Goal: Task Accomplishment & Management: Use online tool/utility

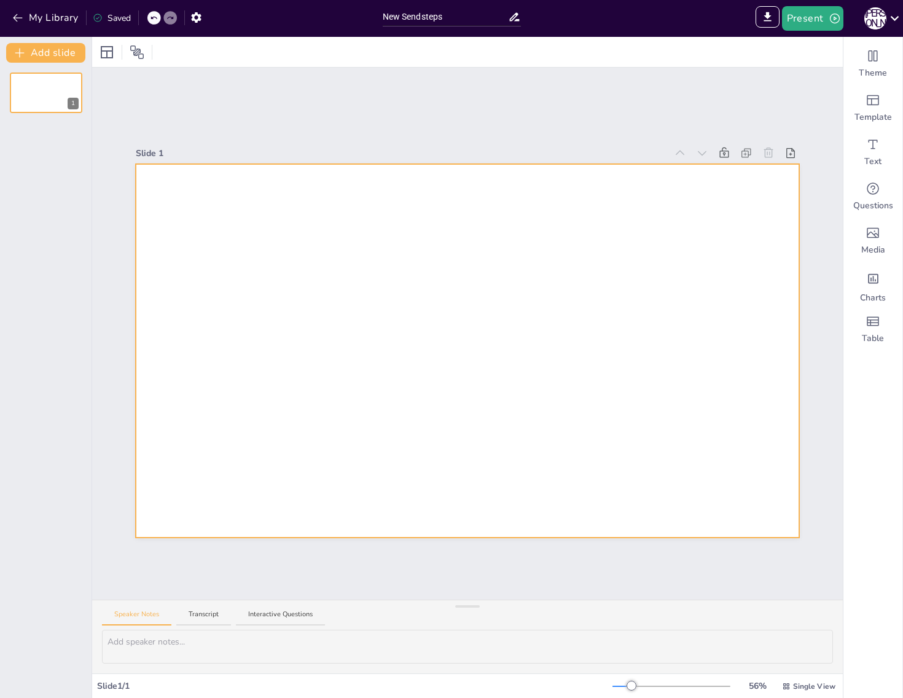
click at [338, 228] on div at bounding box center [467, 351] width 663 height 374
click at [257, 294] on div at bounding box center [467, 351] width 663 height 374
click at [249, 250] on div at bounding box center [467, 351] width 663 height 374
click at [222, 256] on div at bounding box center [467, 351] width 663 height 374
click at [224, 257] on div at bounding box center [467, 351] width 663 height 374
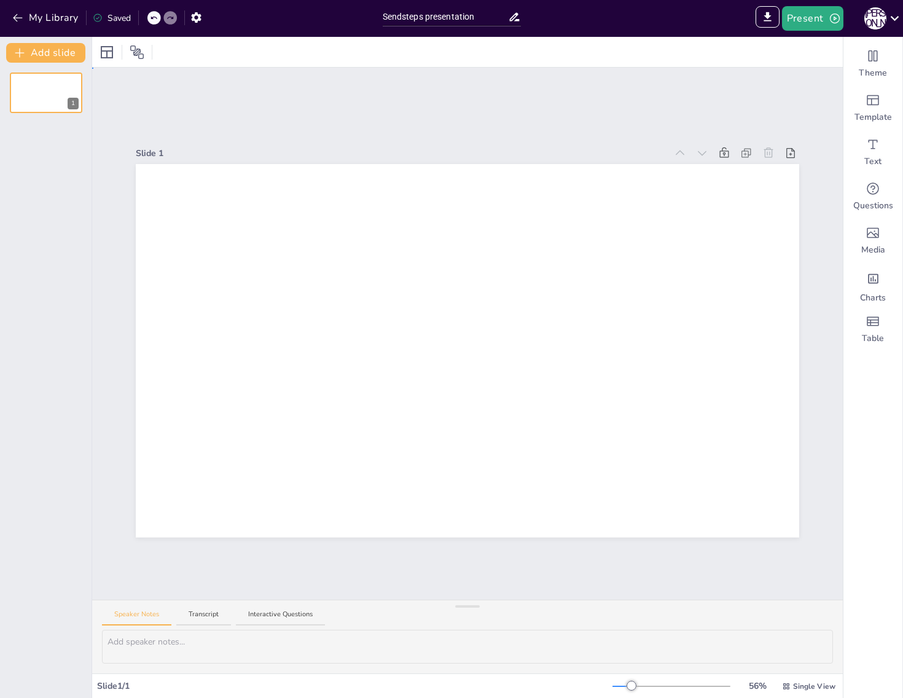
click at [224, 257] on div at bounding box center [467, 351] width 663 height 374
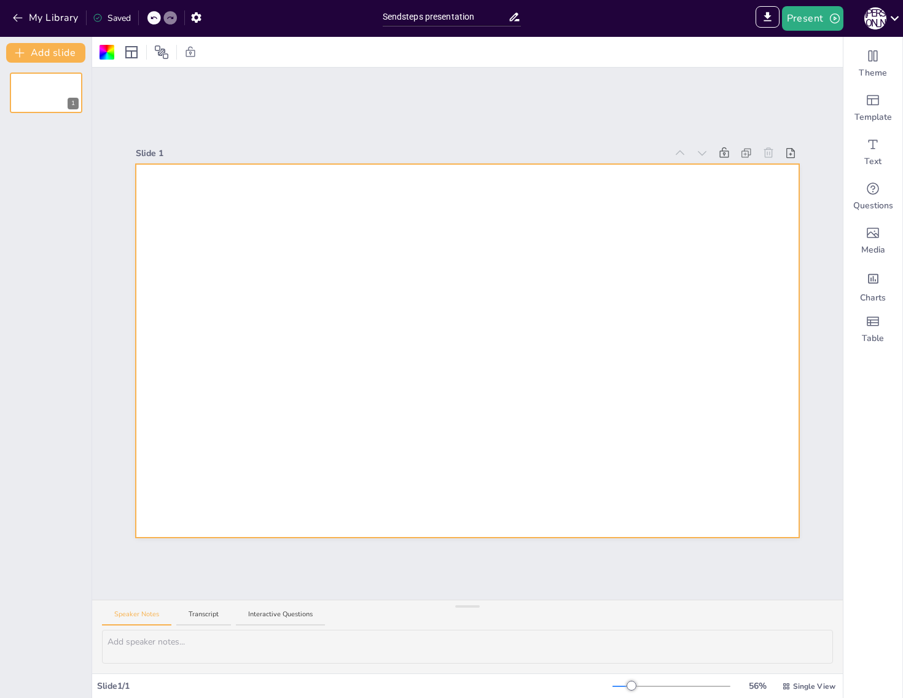
click at [202, 235] on div at bounding box center [467, 351] width 663 height 374
click at [186, 214] on div at bounding box center [467, 351] width 663 height 374
click at [266, 244] on div at bounding box center [467, 351] width 663 height 374
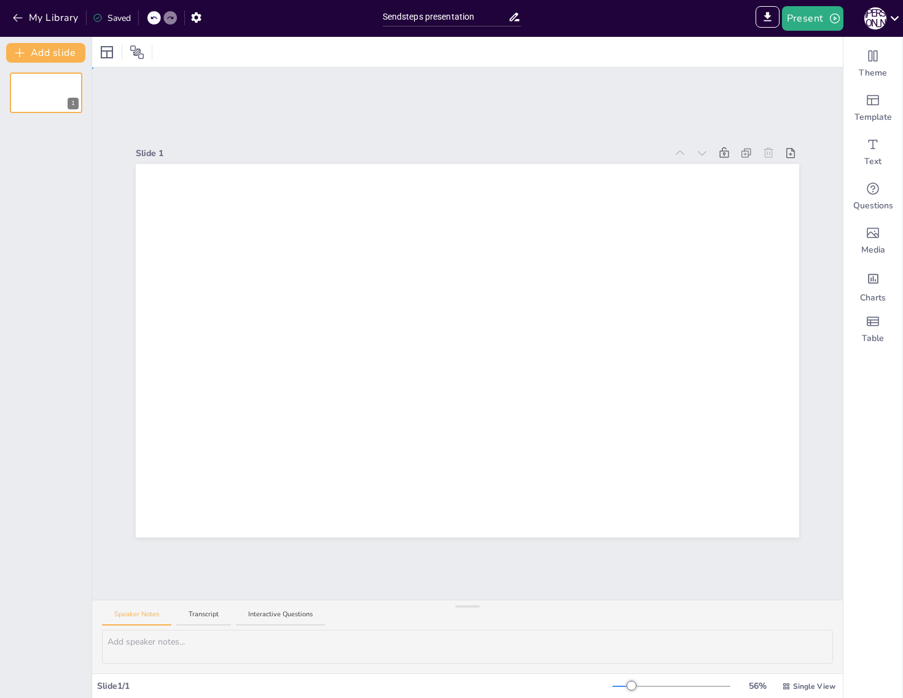
click at [266, 244] on div at bounding box center [467, 351] width 663 height 374
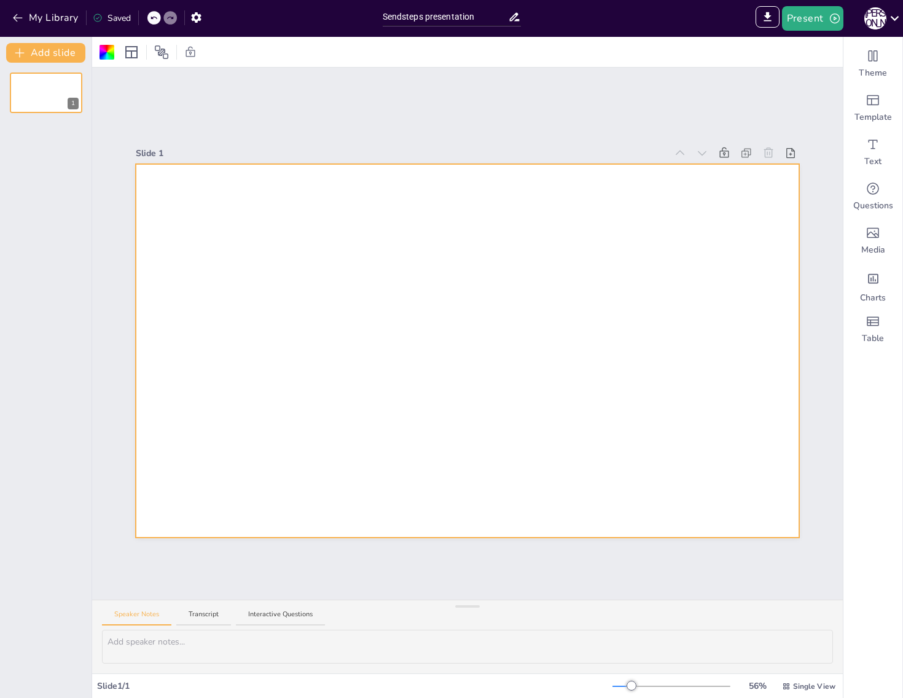
click at [242, 224] on div at bounding box center [467, 351] width 663 height 374
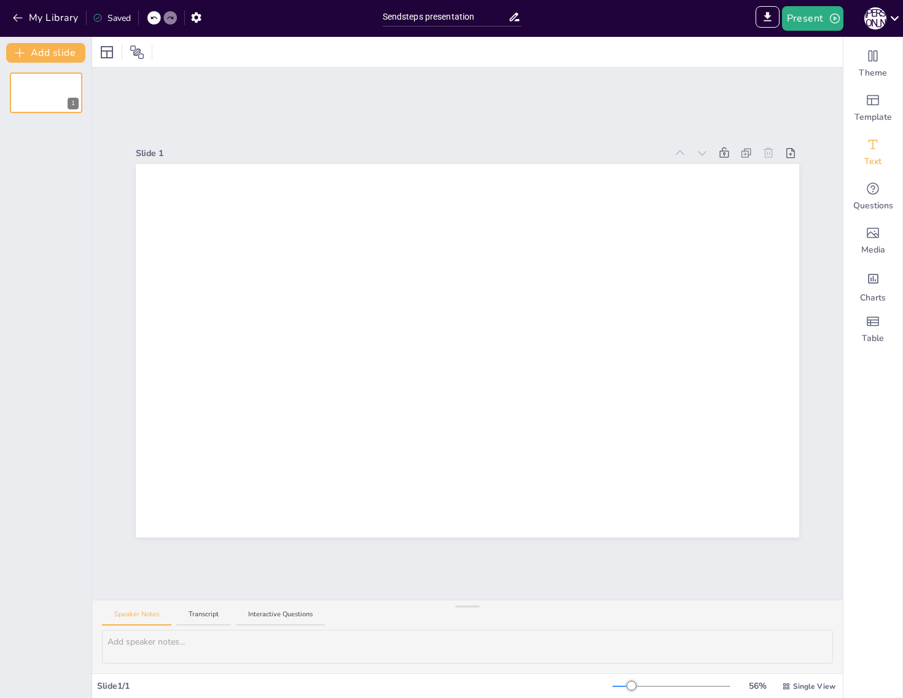
click at [870, 159] on span "Text" at bounding box center [872, 161] width 17 height 12
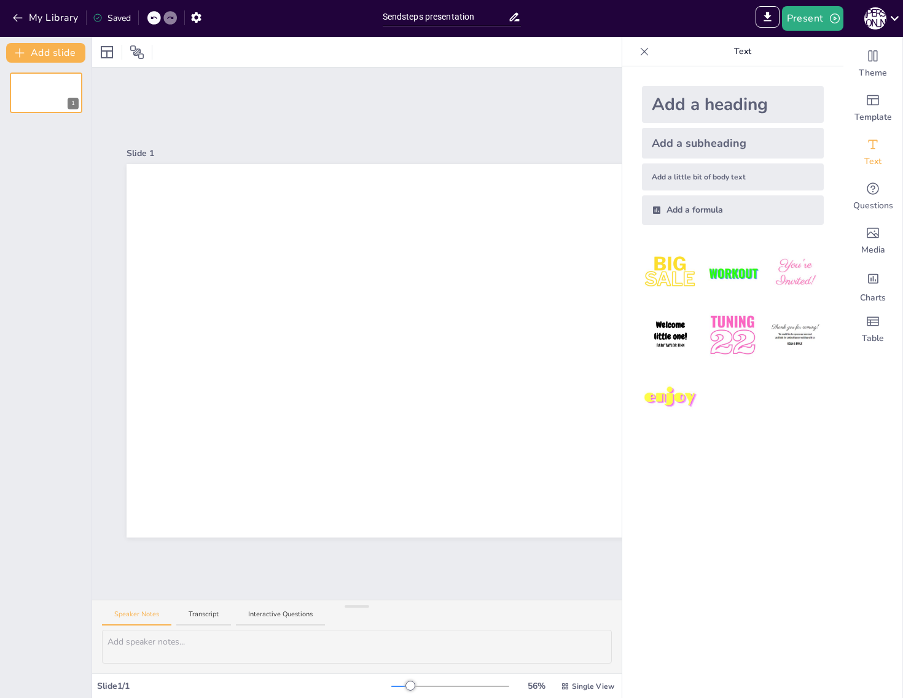
click at [692, 109] on div "Add a heading" at bounding box center [733, 104] width 182 height 37
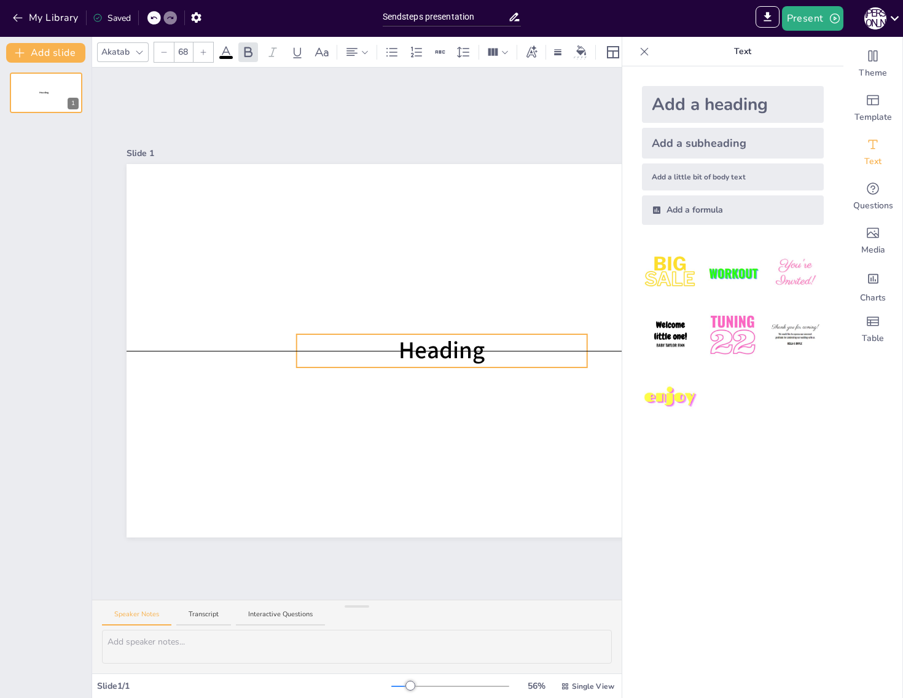
drag, startPoint x: 506, startPoint y: 351, endPoint x: 489, endPoint y: 348, distance: 16.8
click at [489, 348] on p "Heading" at bounding box center [442, 350] width 291 height 33
click at [488, 348] on p "Heading" at bounding box center [442, 350] width 291 height 33
type input "--"
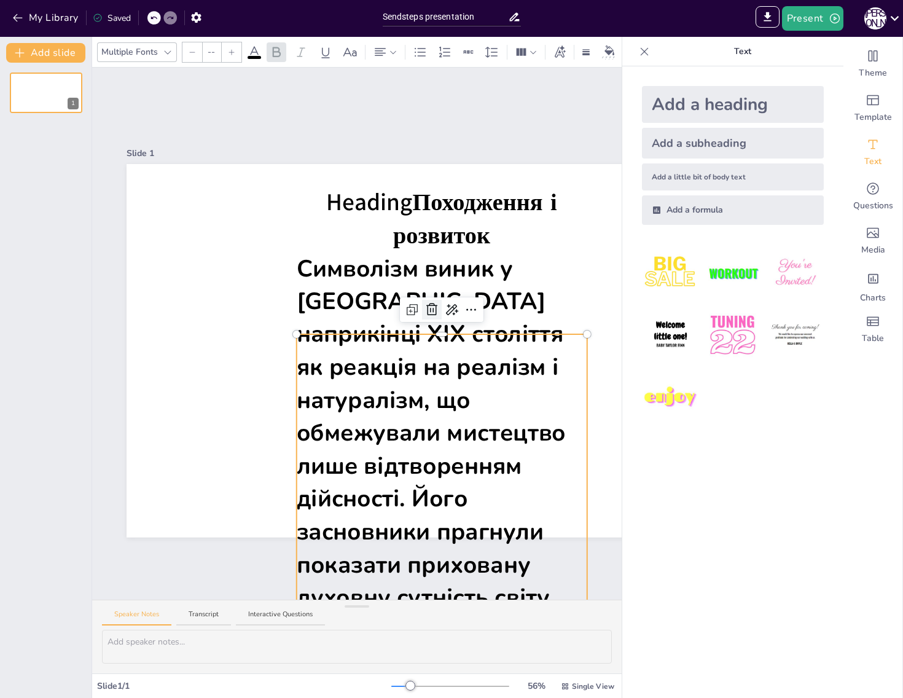
click at [429, 306] on icon at bounding box center [432, 309] width 15 height 15
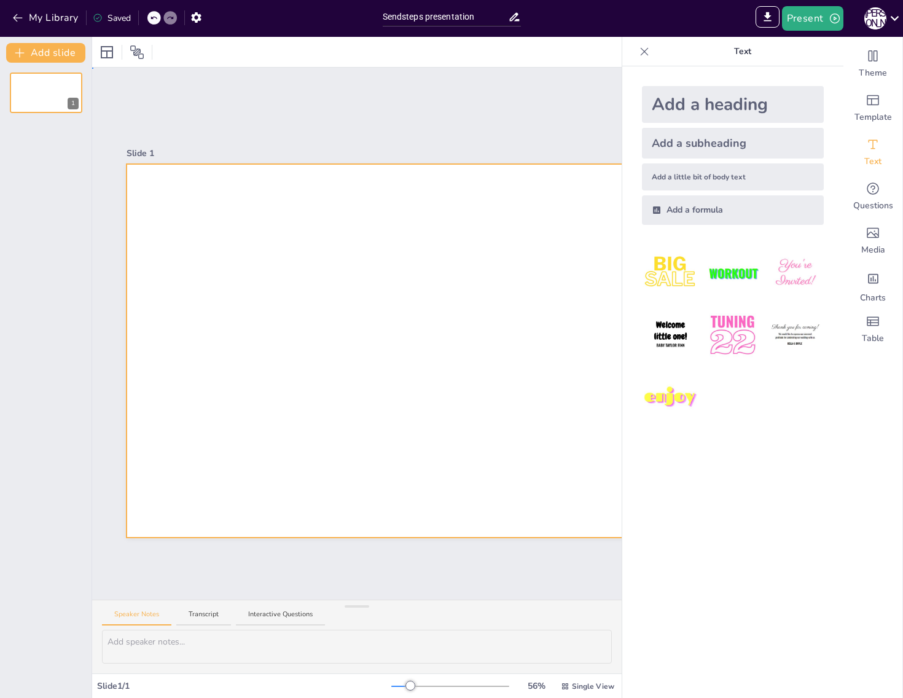
click at [417, 332] on div at bounding box center [458, 351] width 663 height 374
